Goal: Check status: Check status

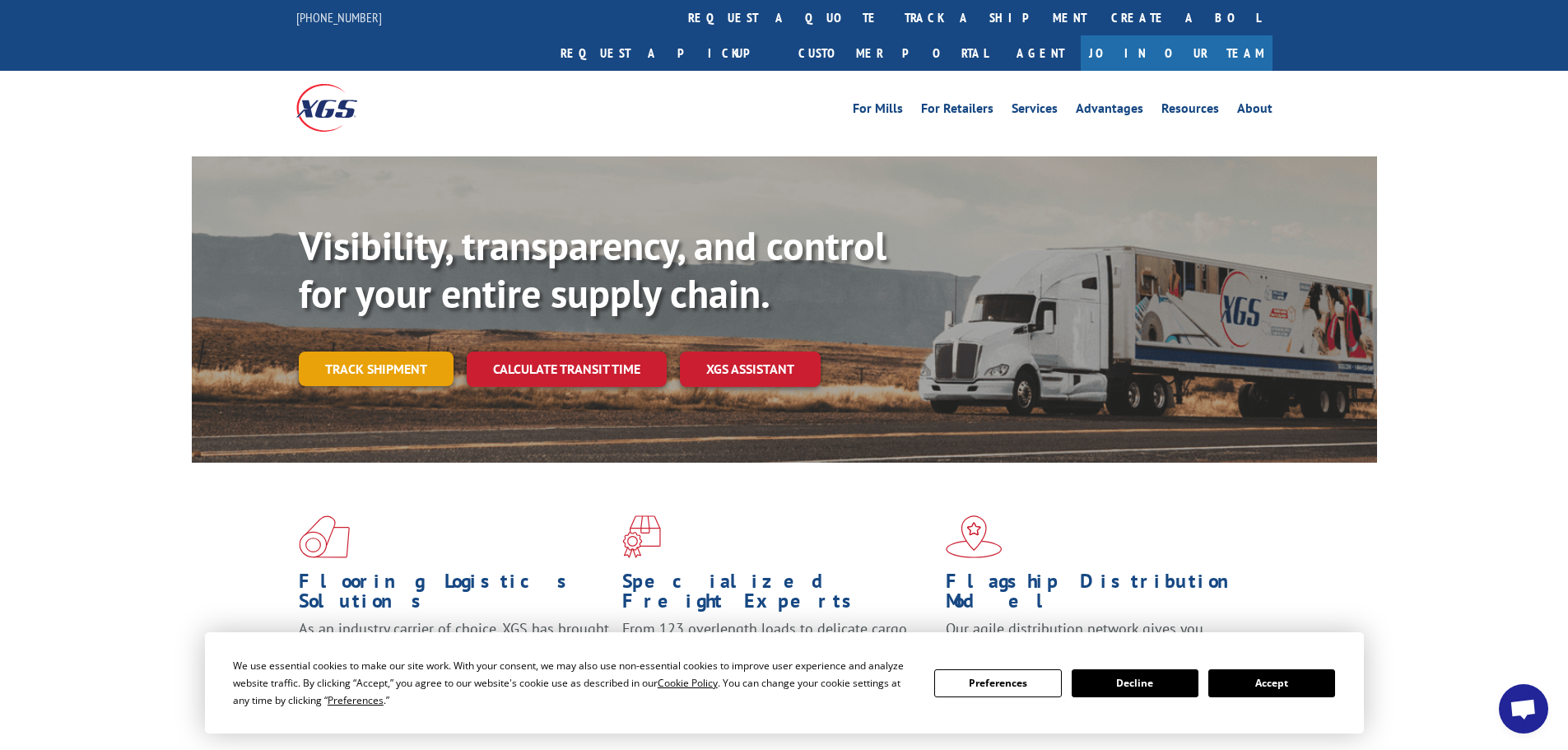
click at [392, 351] on link "Track shipment" at bounding box center [377, 368] width 155 height 35
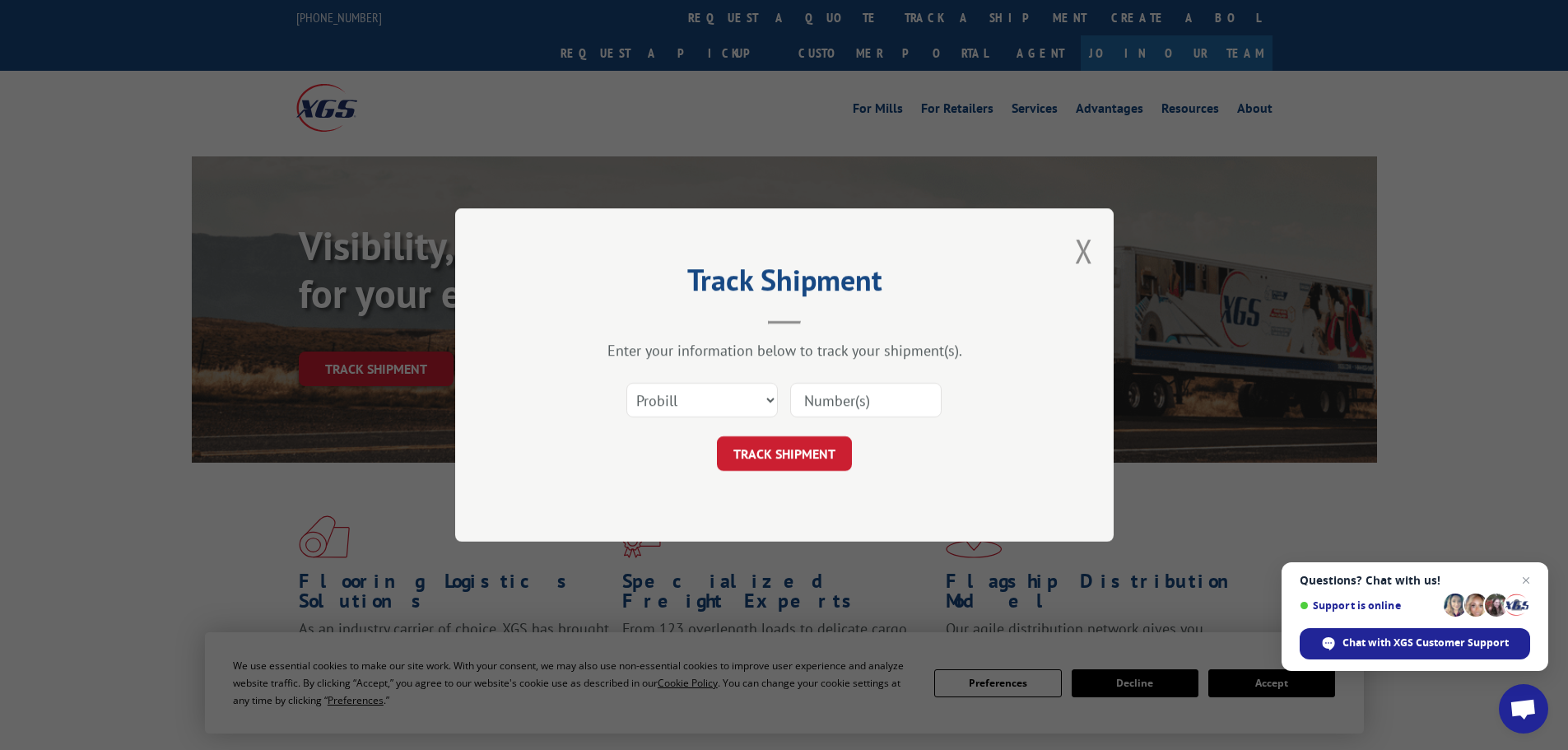
drag, startPoint x: 850, startPoint y: 404, endPoint x: 825, endPoint y: 403, distance: 25.0
paste input "5498840"
type input "5498840"
click at [769, 464] on button "TRACK SHIPMENT" at bounding box center [784, 453] width 135 height 35
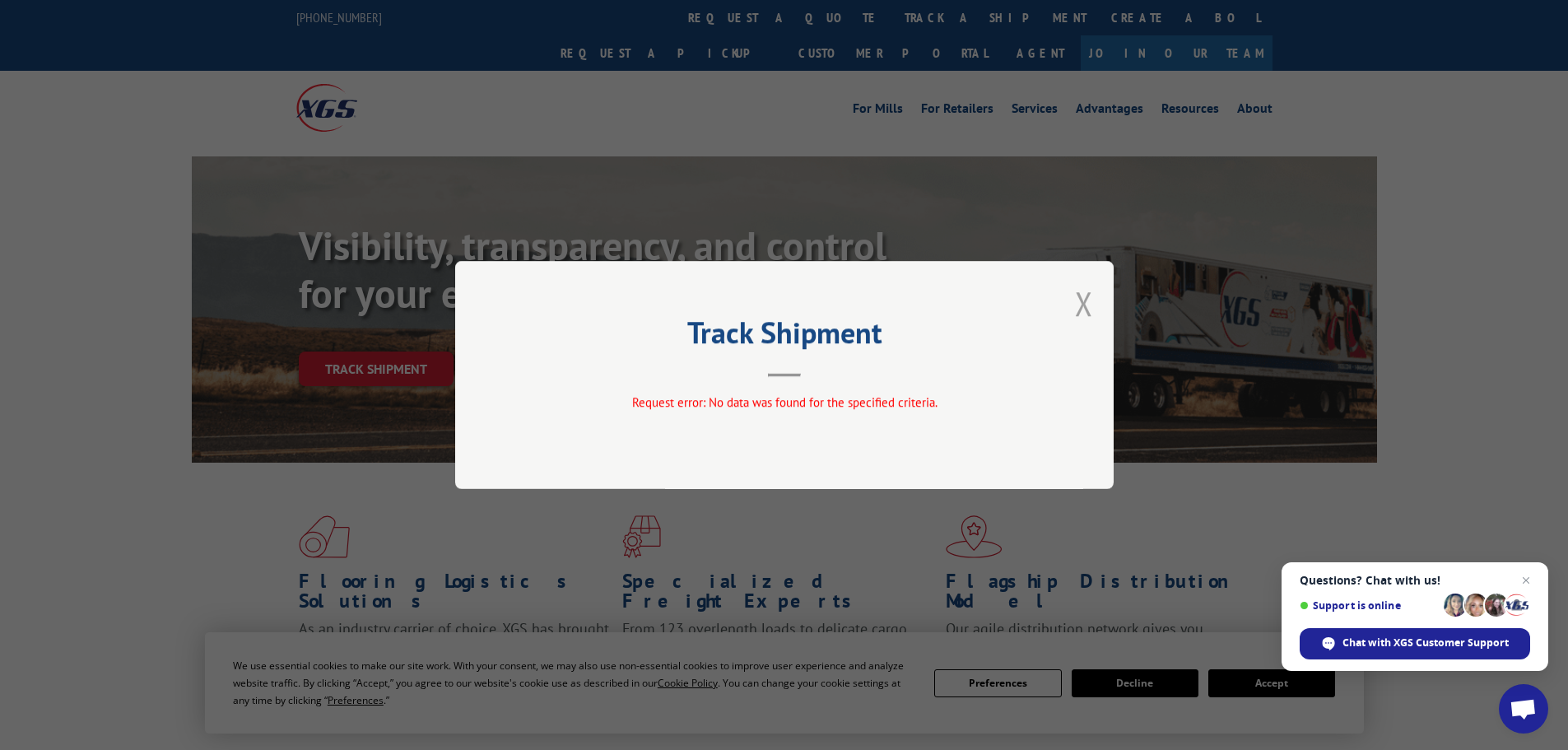
click at [1087, 300] on button "Close modal" at bounding box center [1084, 303] width 18 height 44
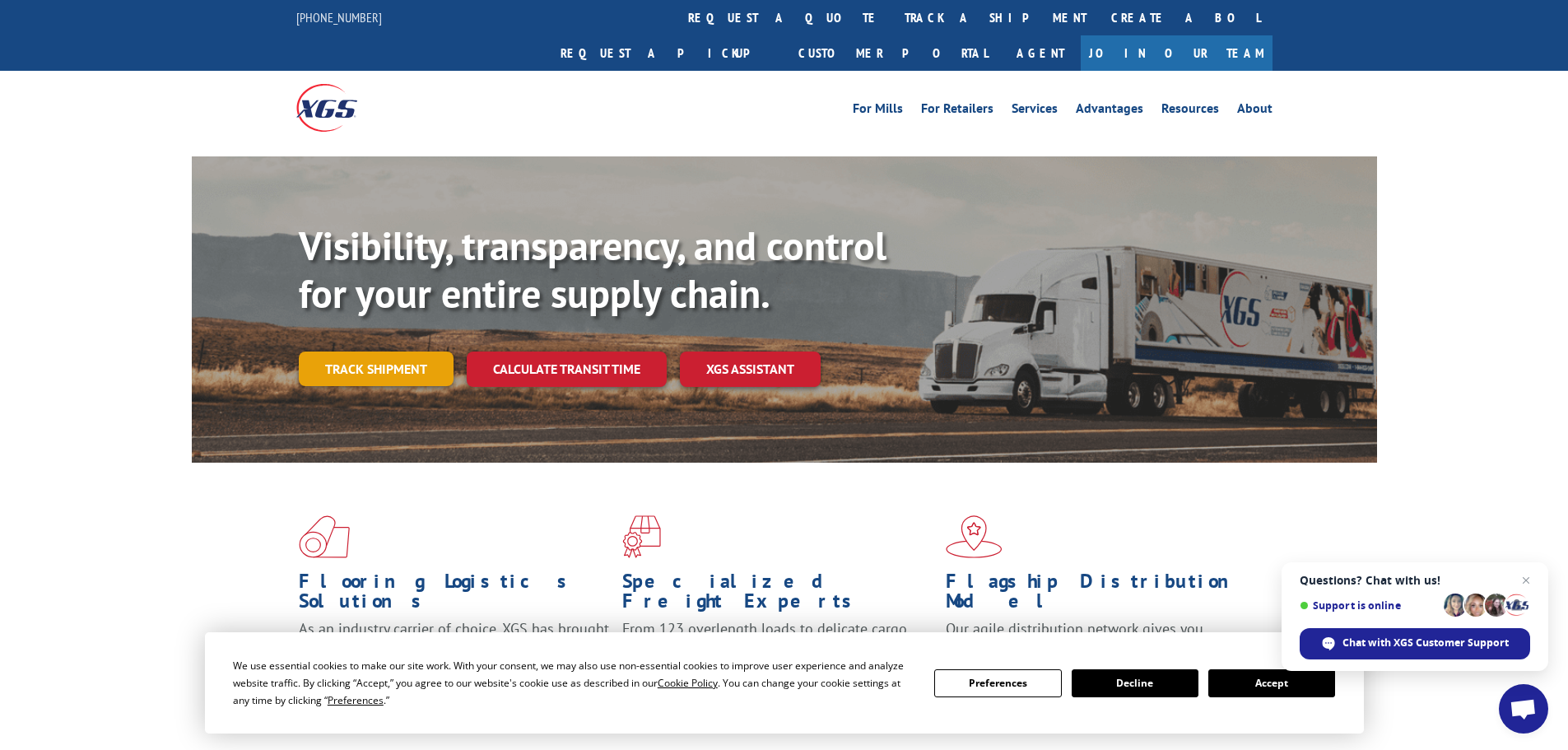
click at [359, 351] on link "Track shipment" at bounding box center [377, 368] width 155 height 35
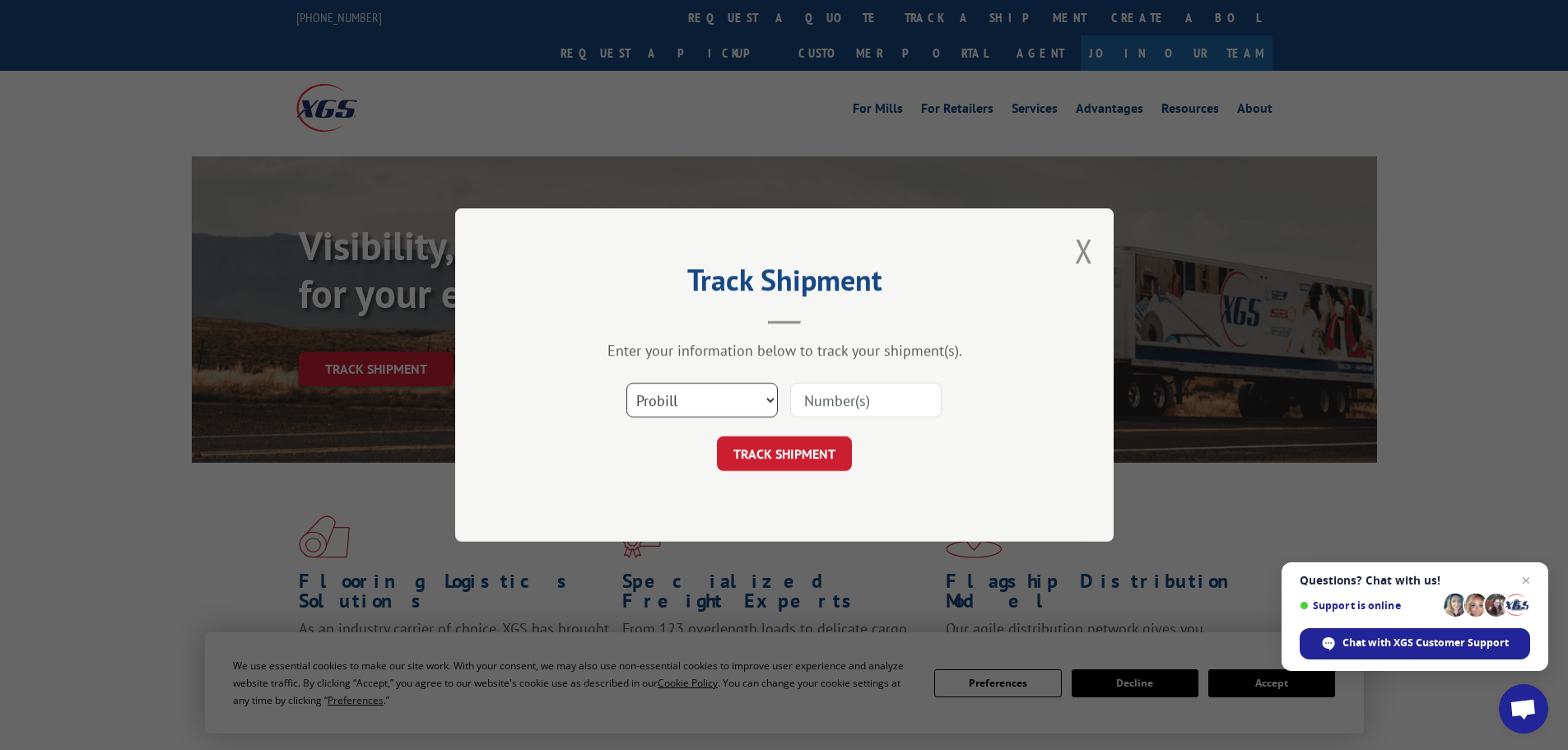
click at [763, 397] on select "Select category... Probill BOL PO" at bounding box center [702, 399] width 152 height 35
select select "bol"
click at [626, 383] on select "Select category... Probill BOL PO" at bounding box center [702, 399] width 152 height 35
click at [811, 410] on input at bounding box center [866, 399] width 152 height 35
paste input "5498840"
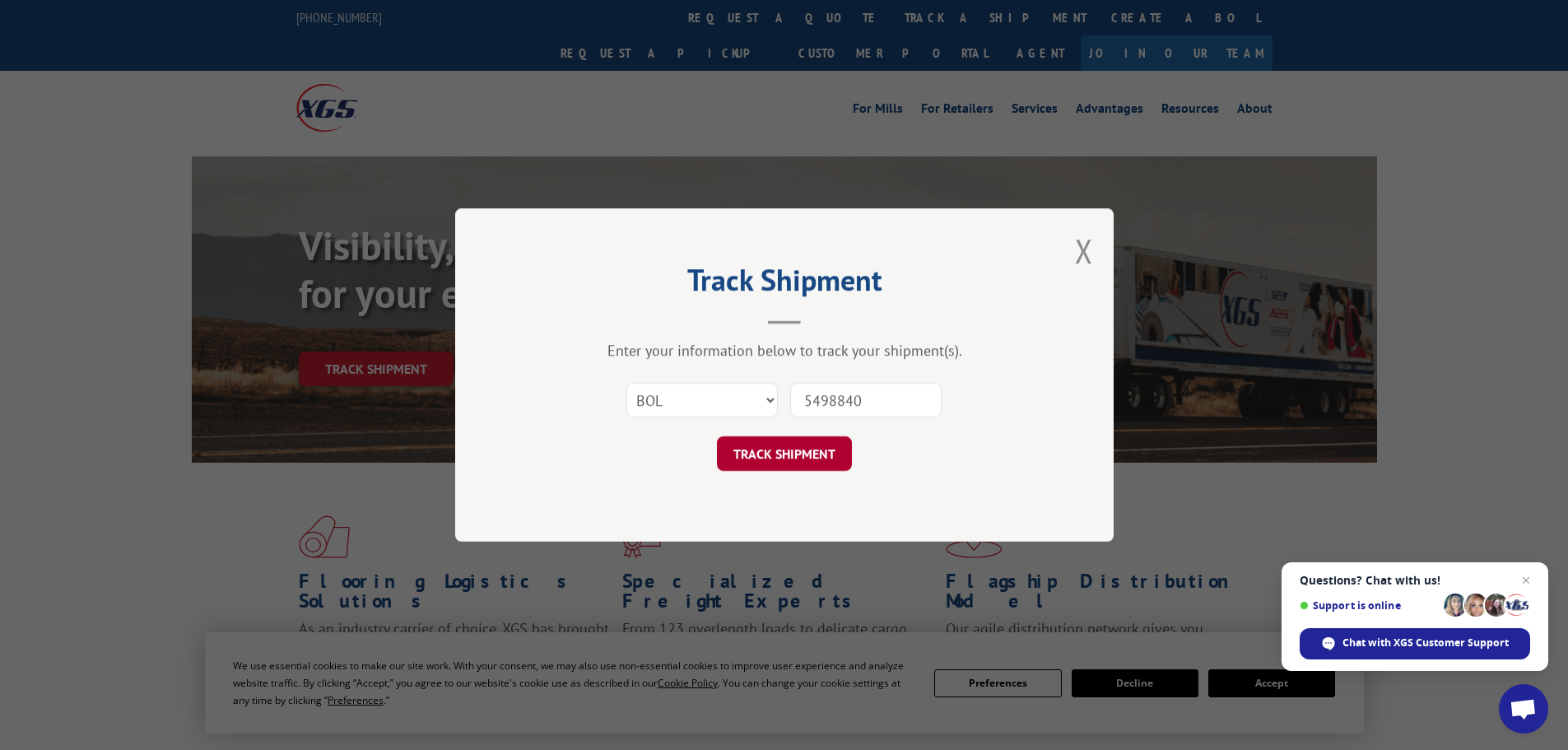
type input "5498840"
click at [784, 453] on button "TRACK SHIPMENT" at bounding box center [784, 453] width 135 height 35
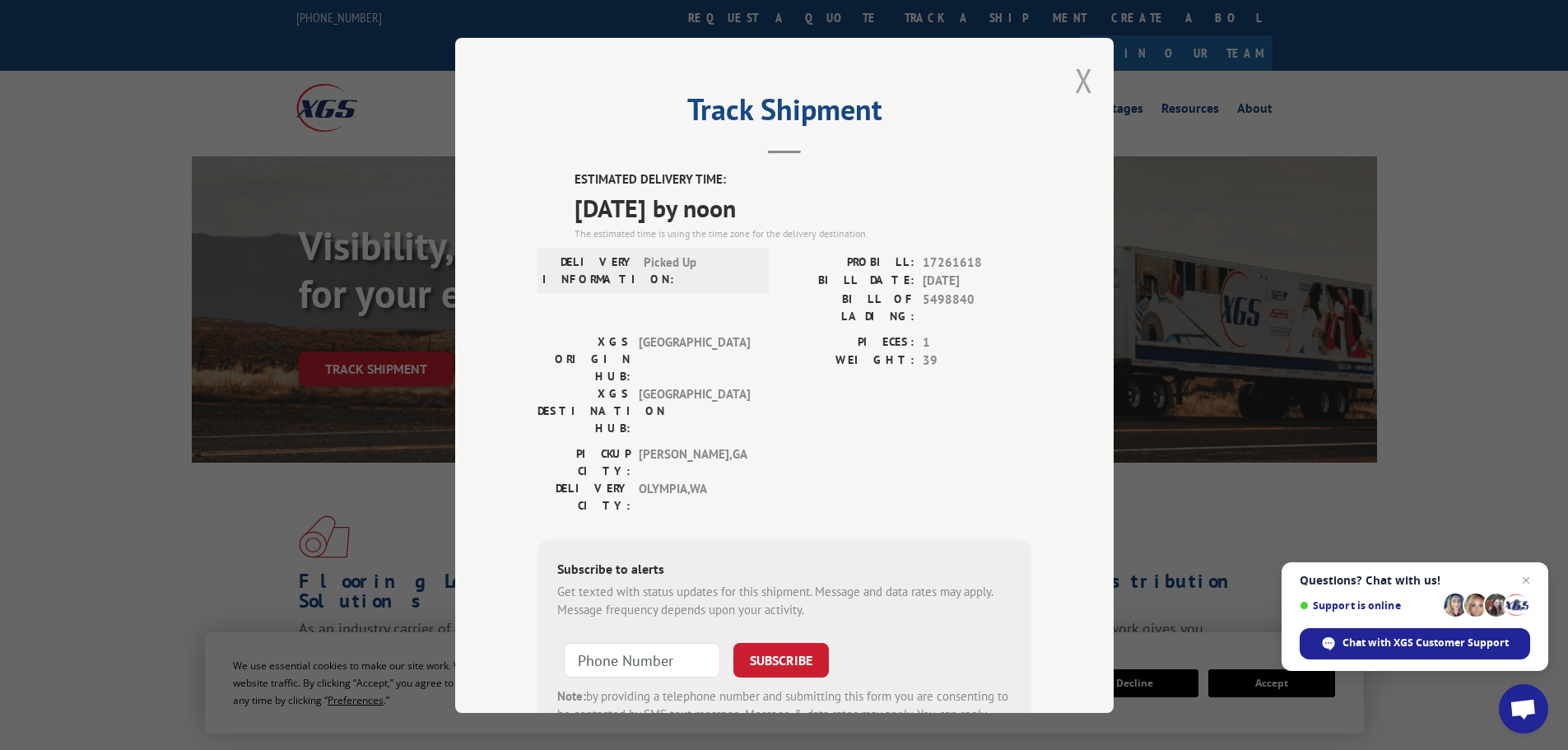
click at [1078, 85] on button "Close modal" at bounding box center [1084, 80] width 18 height 44
